Goal: Transaction & Acquisition: Purchase product/service

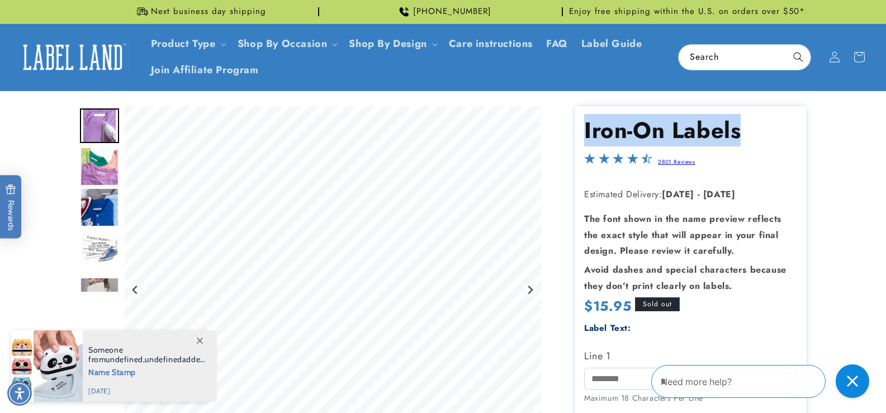
drag, startPoint x: 740, startPoint y: 131, endPoint x: 569, endPoint y: 127, distance: 171.1
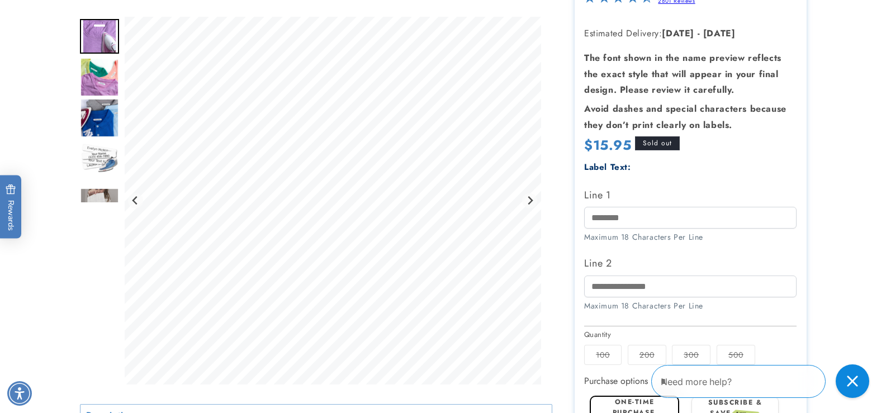
scroll to position [168, 0]
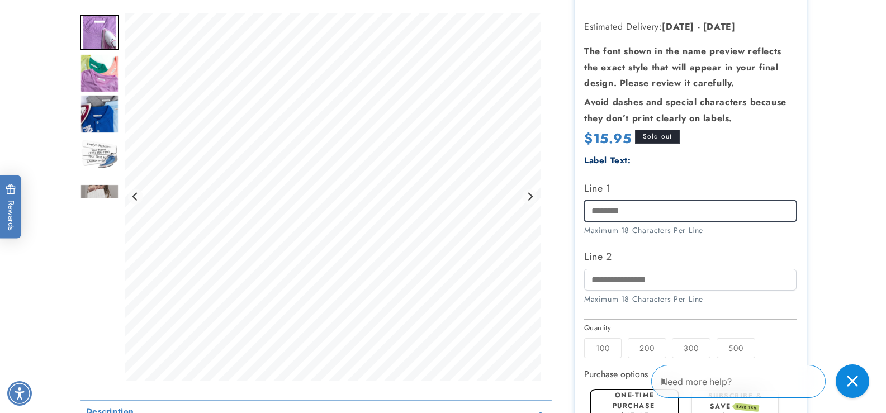
click at [671, 207] on input "Line 1" at bounding box center [690, 211] width 212 height 22
click at [647, 345] on label "200 Variant sold out or unavailable" at bounding box center [647, 348] width 39 height 20
click at [704, 366] on div "Purchase options" at bounding box center [690, 373] width 212 height 15
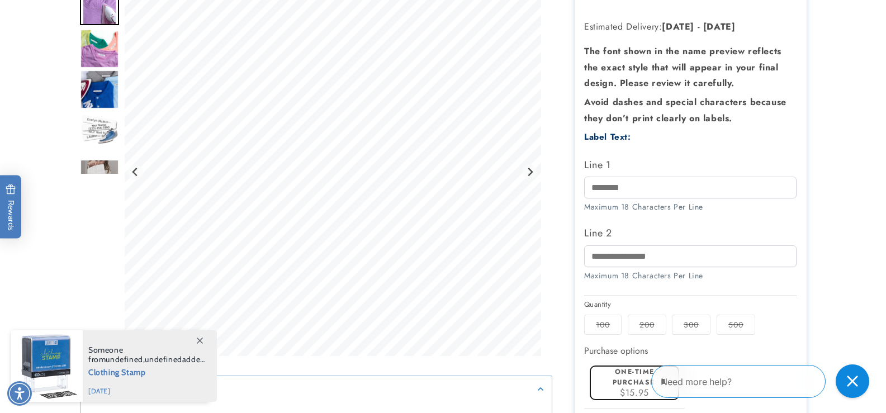
click at [699, 328] on label "300 Variant sold out or unavailable" at bounding box center [691, 325] width 39 height 20
click at [749, 324] on label "500 Variant sold out or unavailable" at bounding box center [736, 325] width 39 height 20
click at [620, 321] on label "100 Variant sold out or unavailable" at bounding box center [602, 325] width 37 height 20
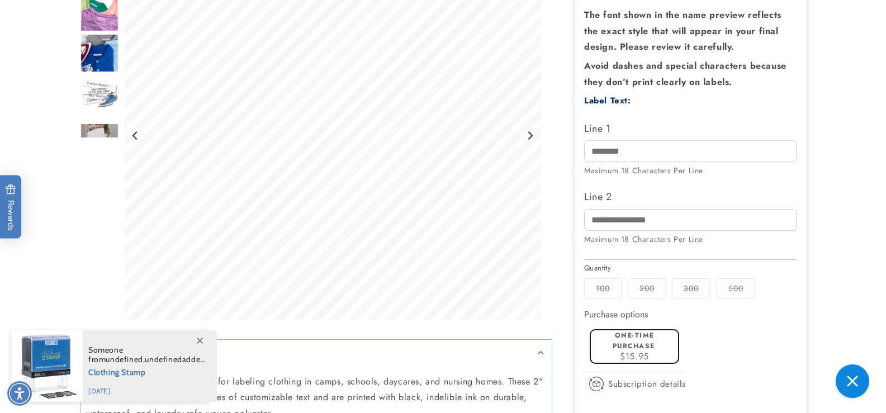
scroll to position [224, 0]
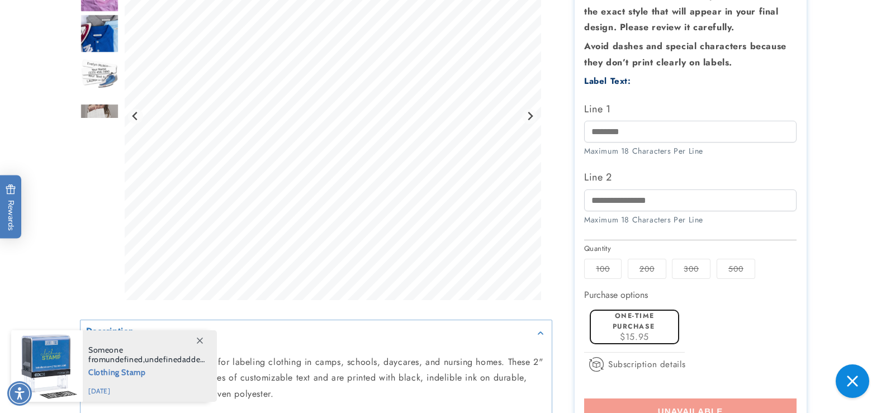
click at [632, 320] on div "Purchase options One-time purchase $15.95 Subscribe & save $15.95 Deliver every…" at bounding box center [690, 336] width 212 height 98
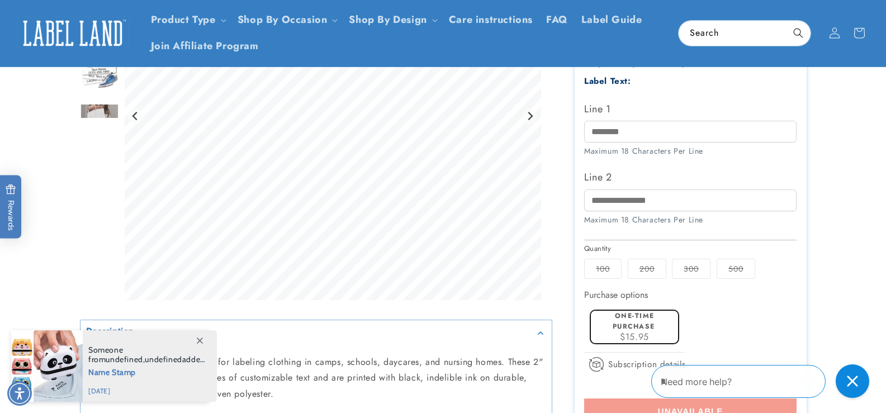
scroll to position [0, 0]
